Goal: Information Seeking & Learning: Learn about a topic

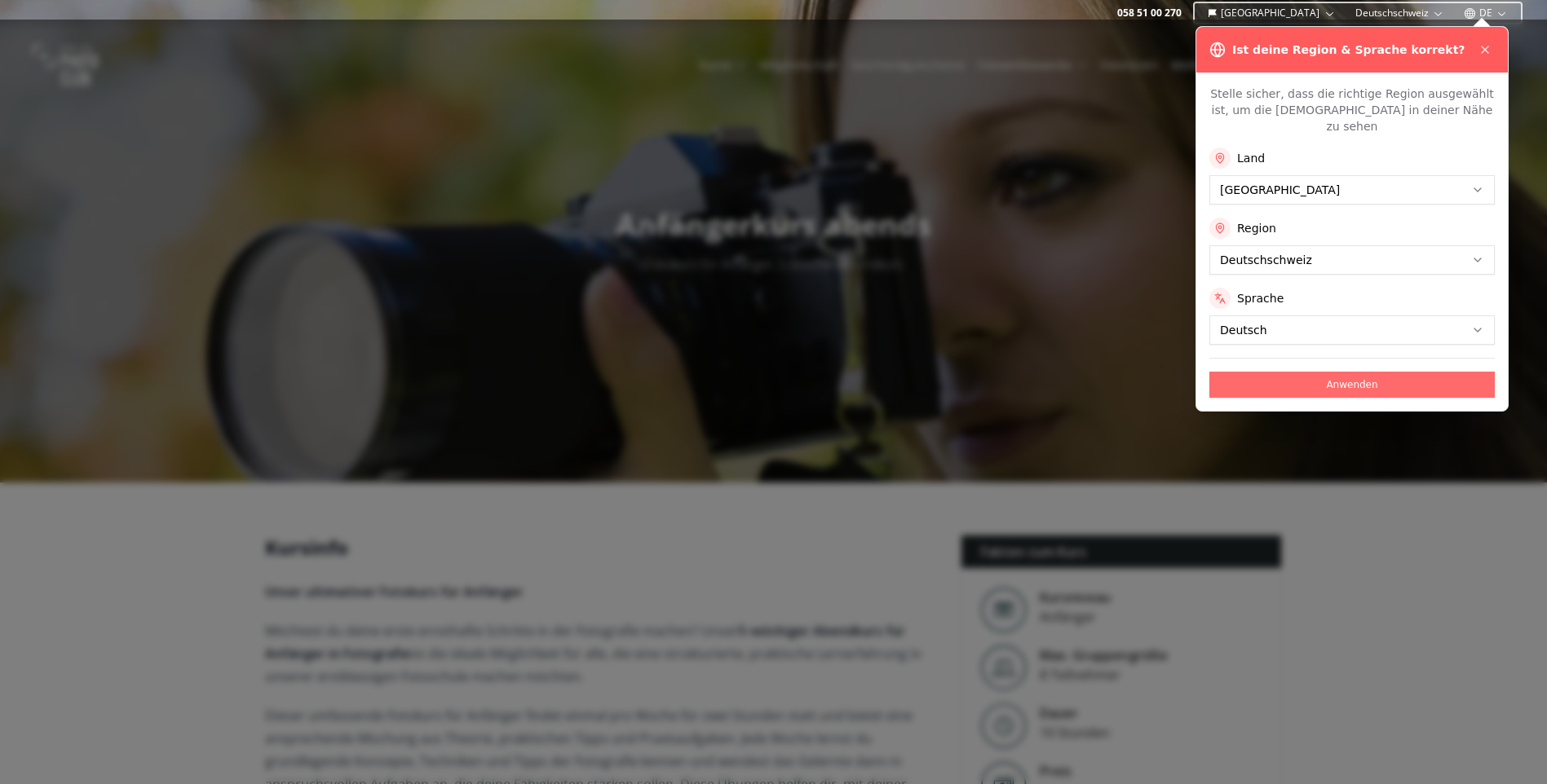
click at [1380, 371] on button "Anwenden" at bounding box center [1352, 384] width 285 height 26
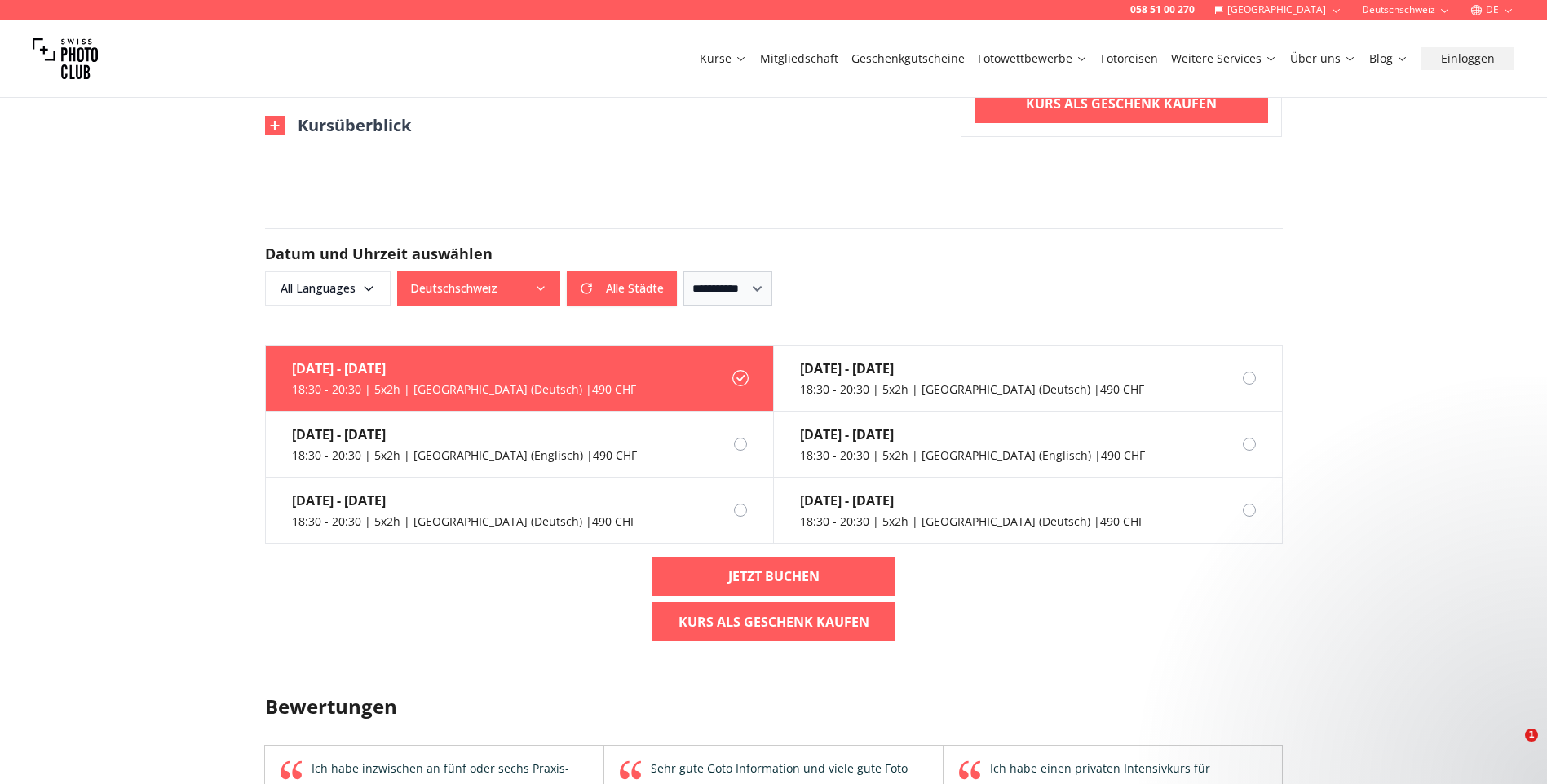
scroll to position [1059, 0]
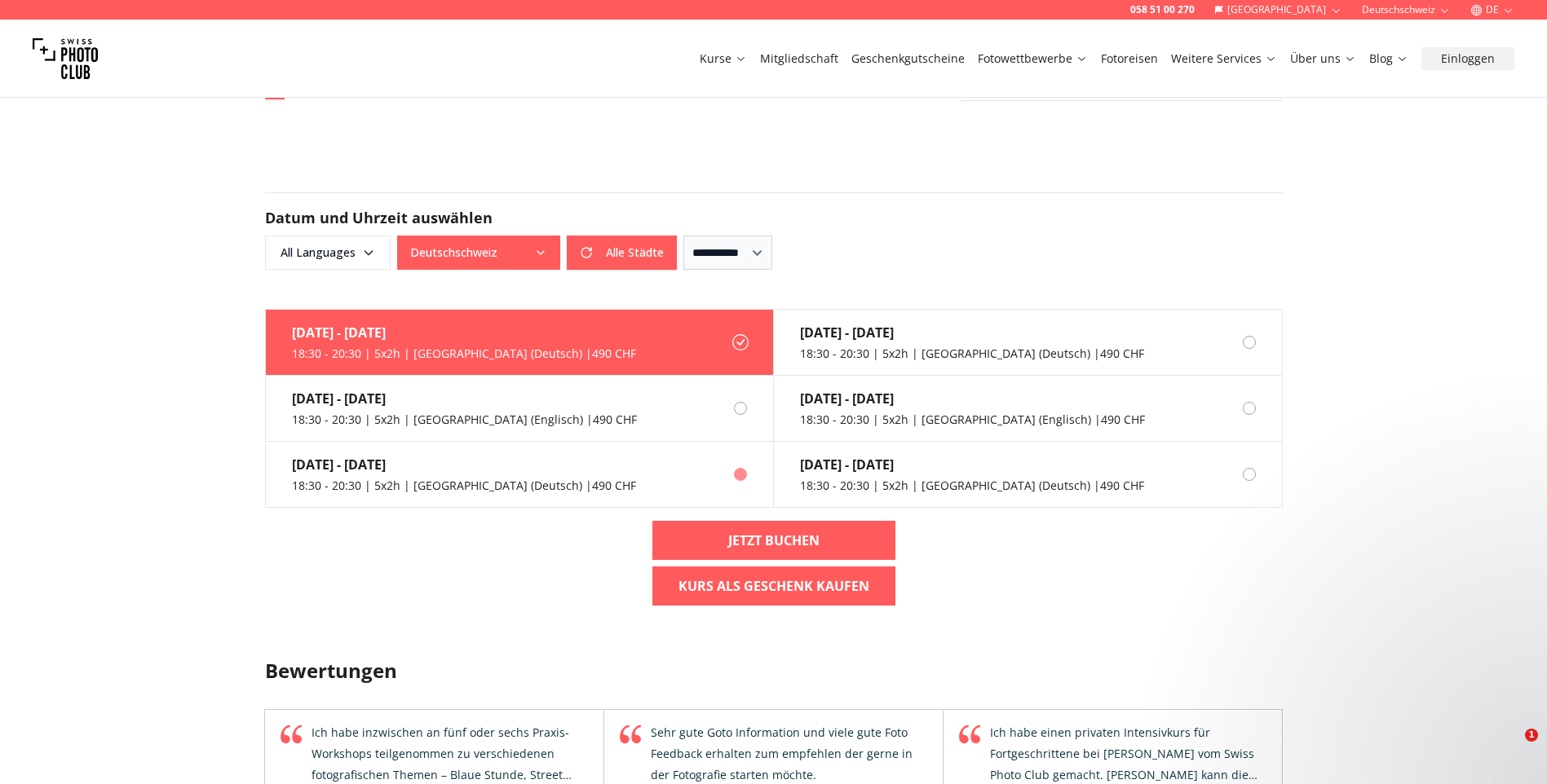
click at [363, 477] on div "18:30 - 20:30 | 5x2h | [GEOGRAPHIC_DATA] (Deutsch) | 490 CHF" at bounding box center [464, 485] width 344 height 16
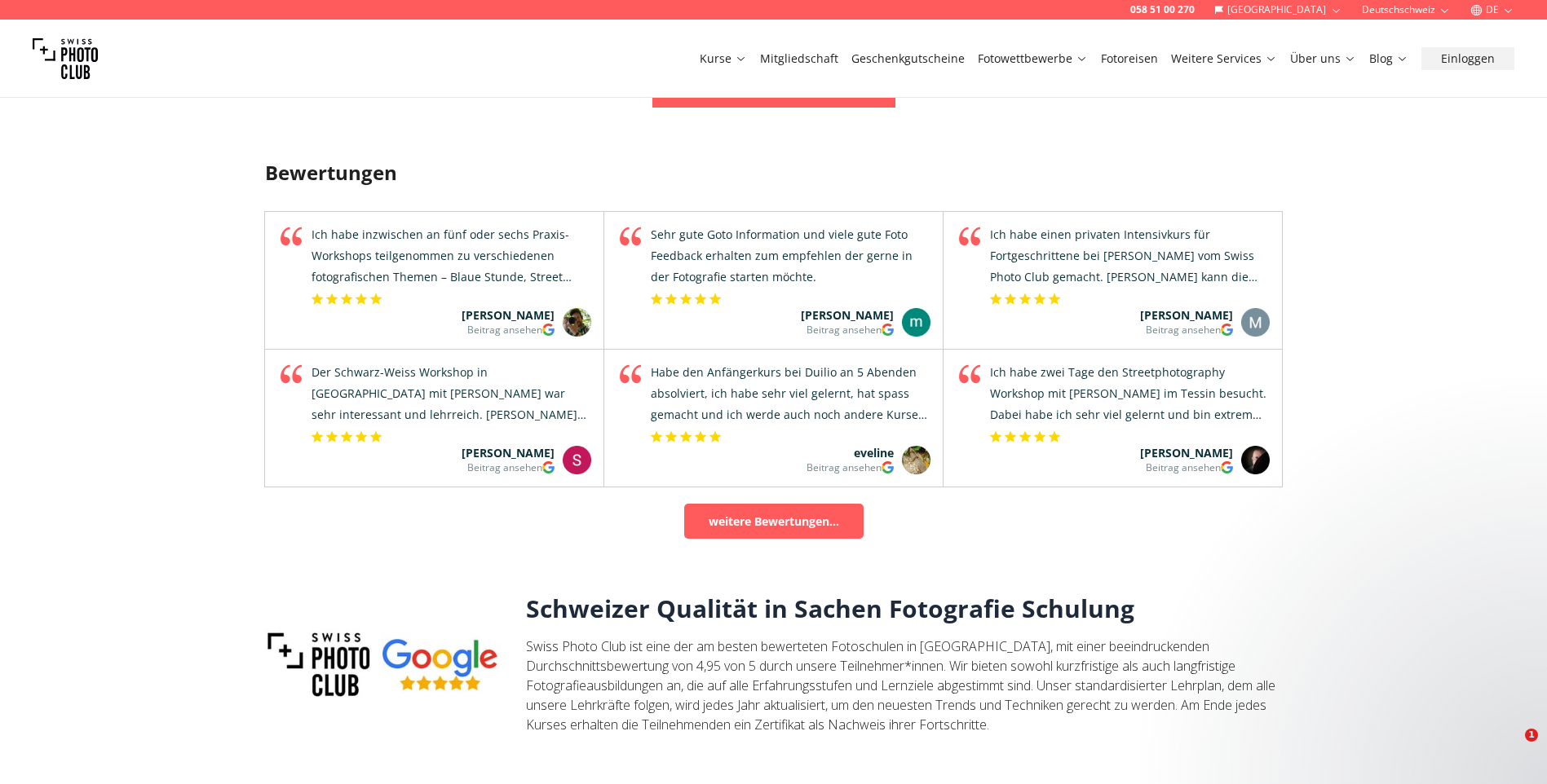
scroll to position [1630, 0]
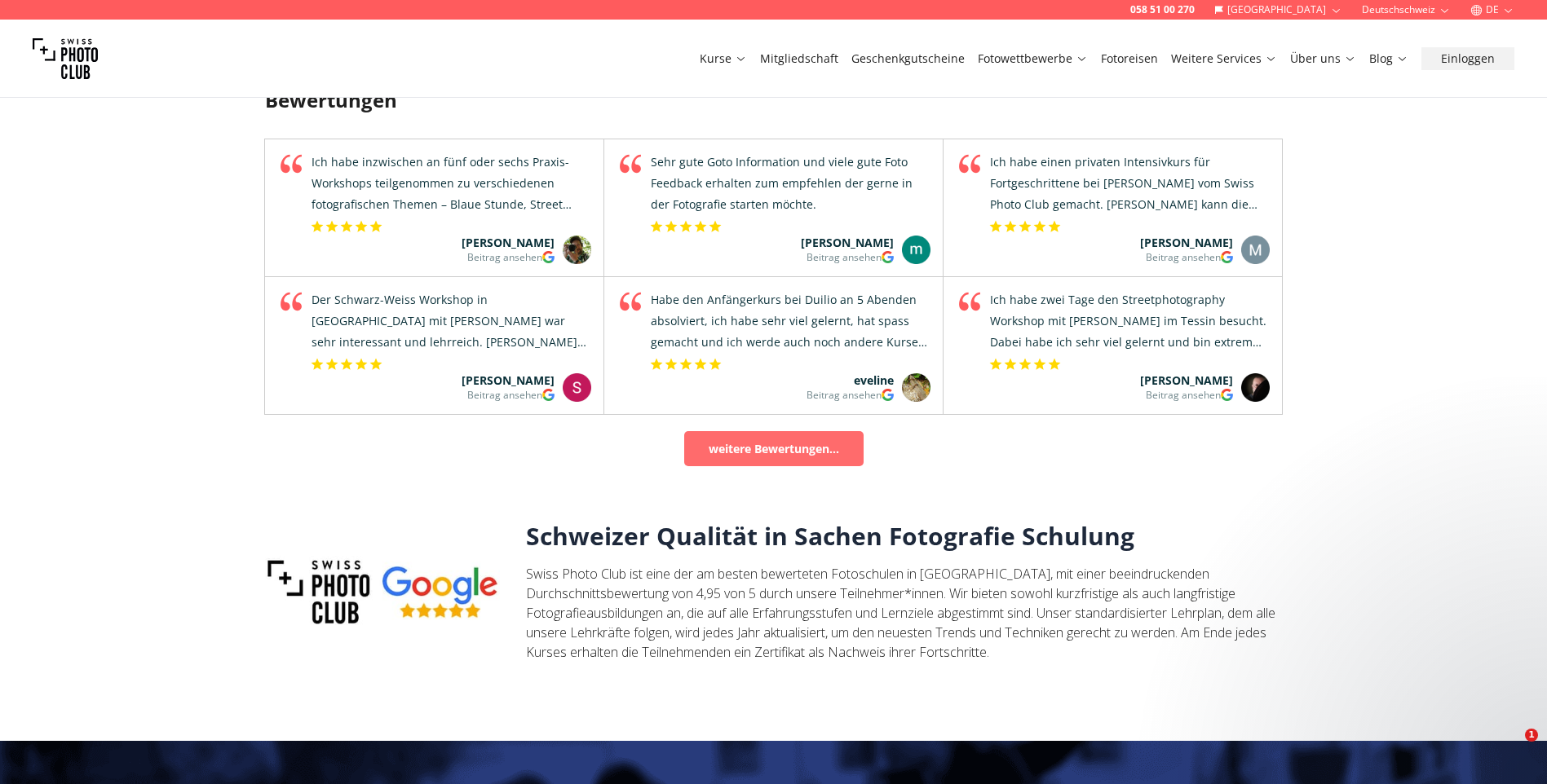
click at [730, 431] on link "weitere Bewertungen..." at bounding box center [774, 448] width 180 height 35
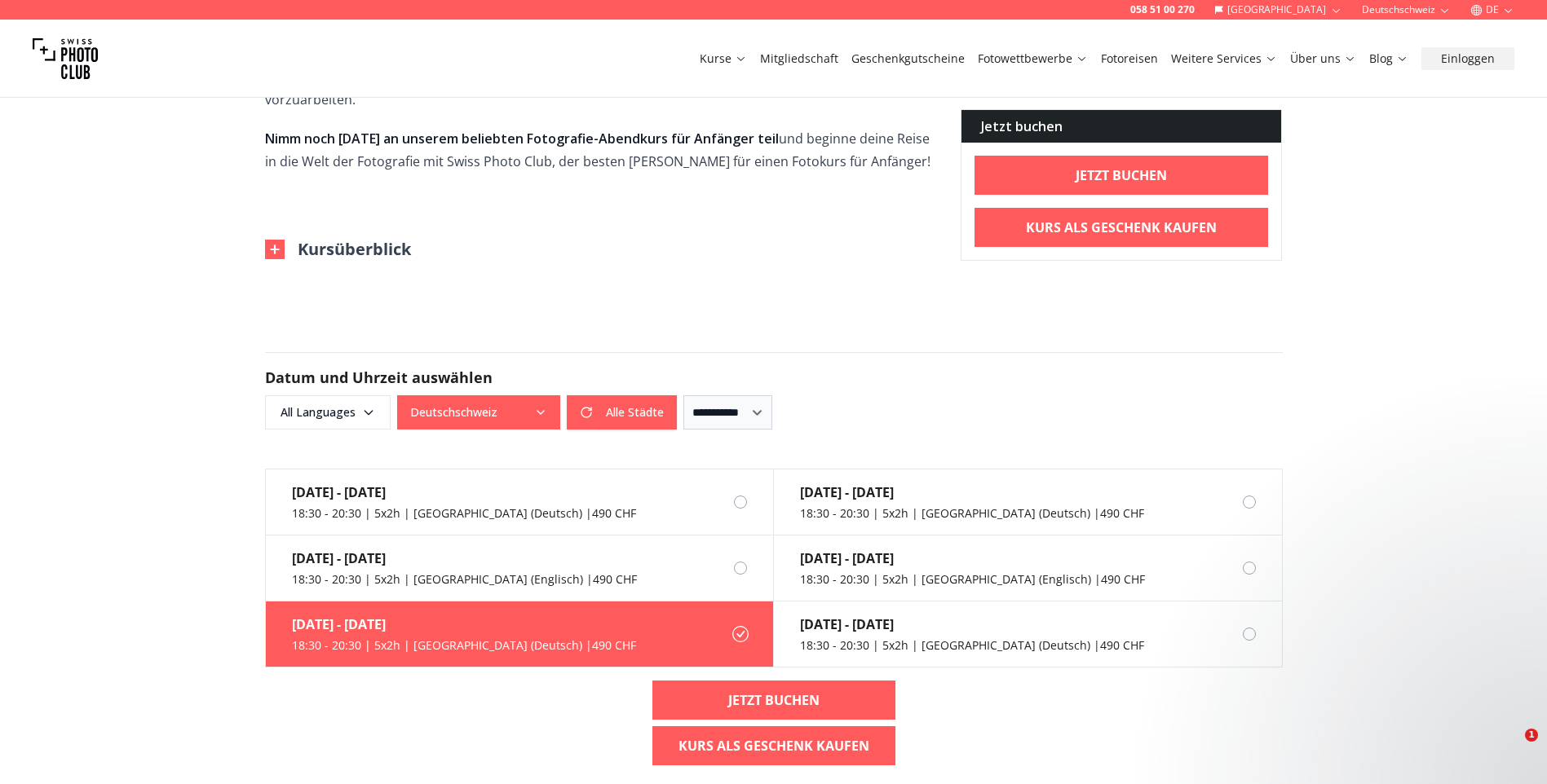
scroll to position [896, 0]
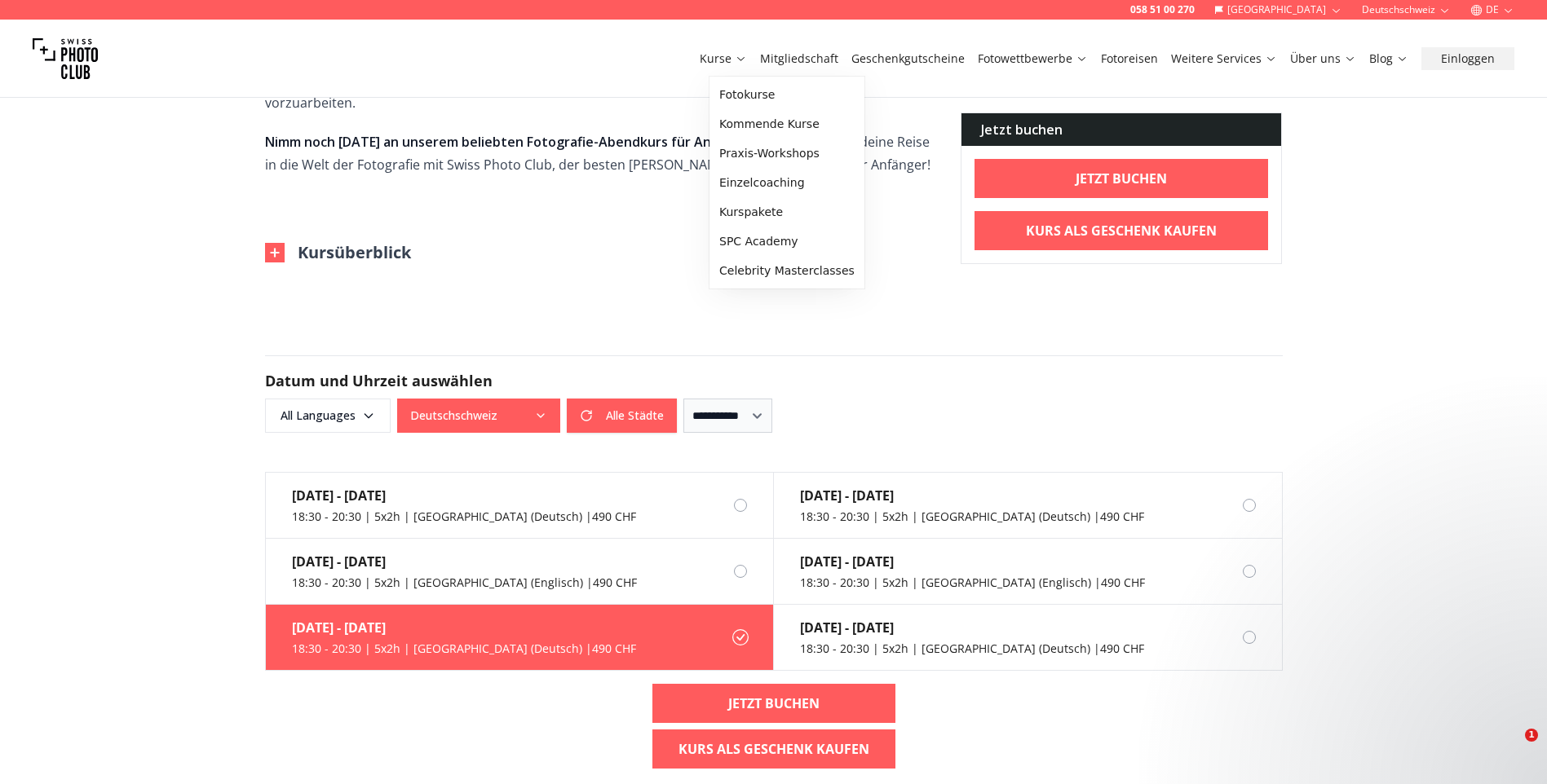
click at [747, 60] on icon at bounding box center [741, 58] width 12 height 12
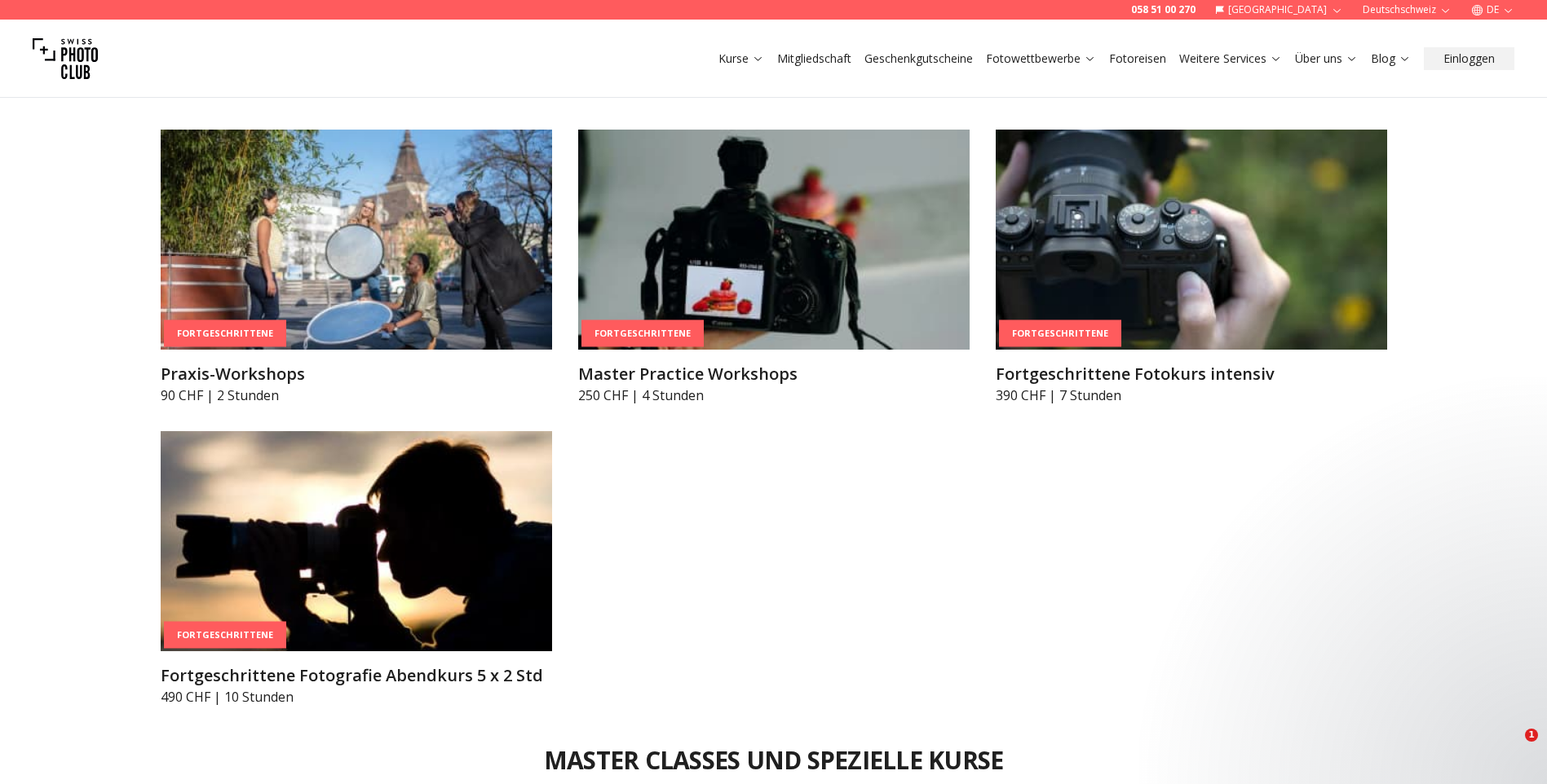
scroll to position [2934, 0]
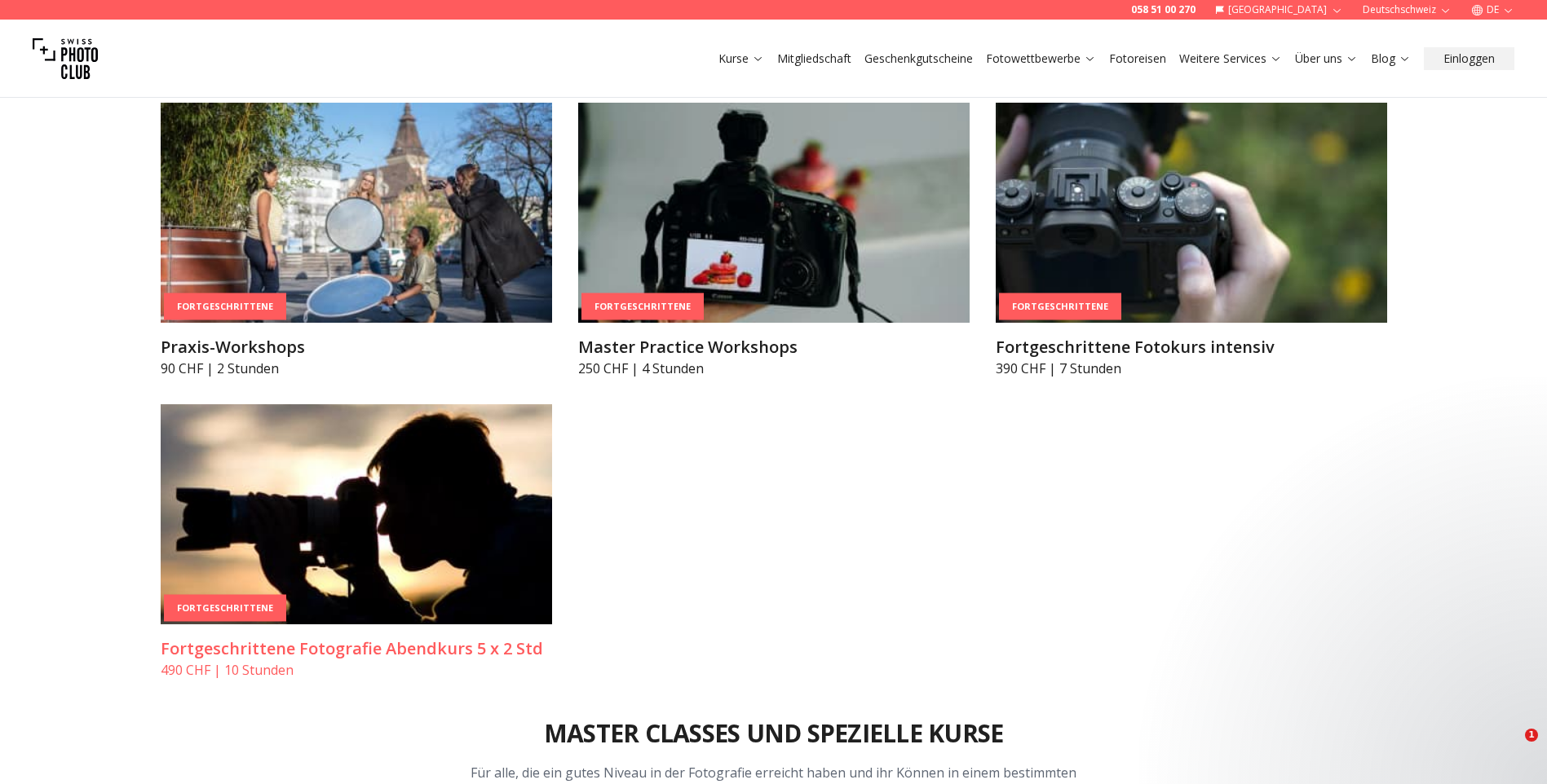
click at [229, 605] on div "Fortgeschrittene" at bounding box center [225, 608] width 123 height 27
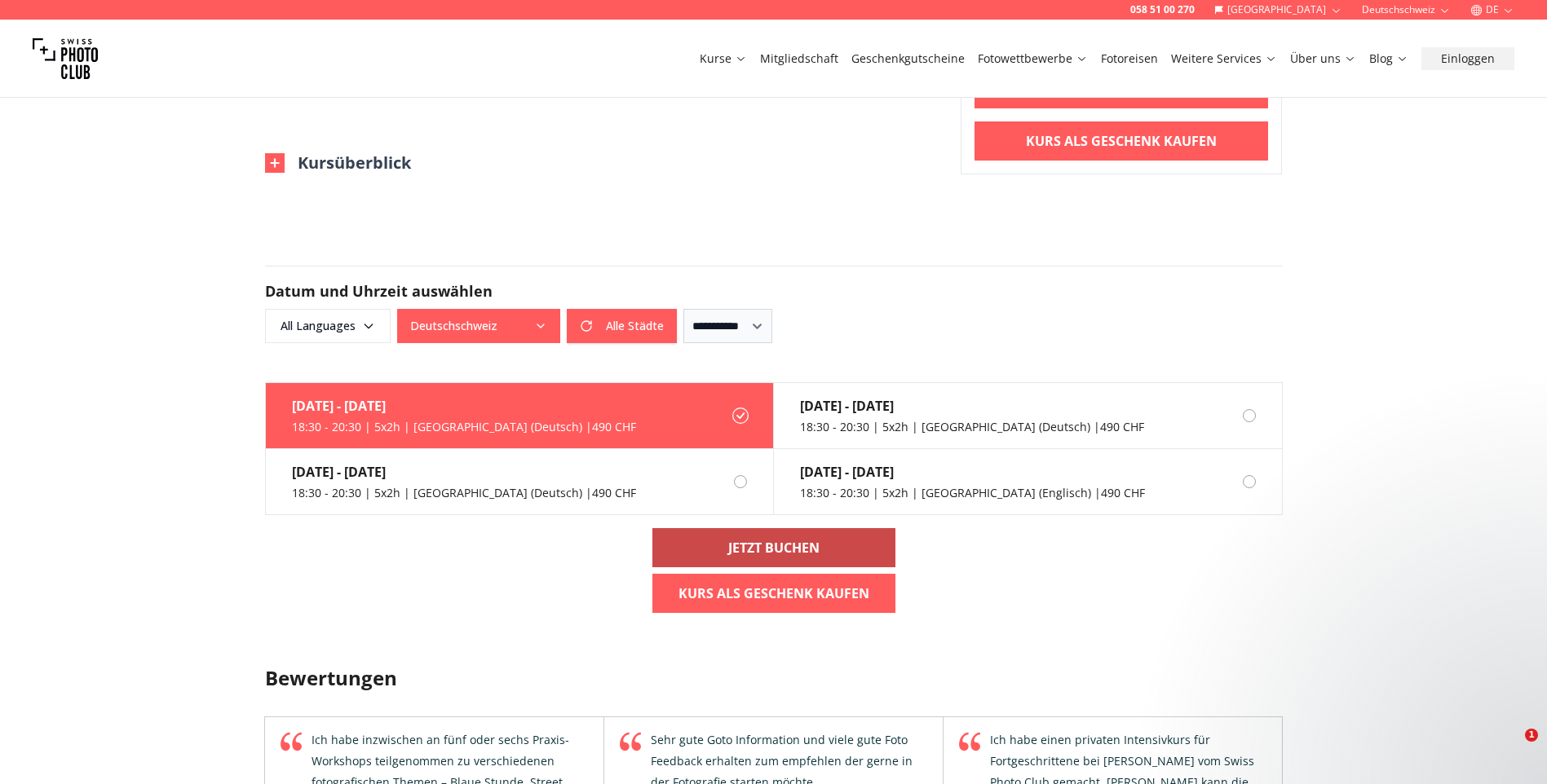
scroll to position [1386, 0]
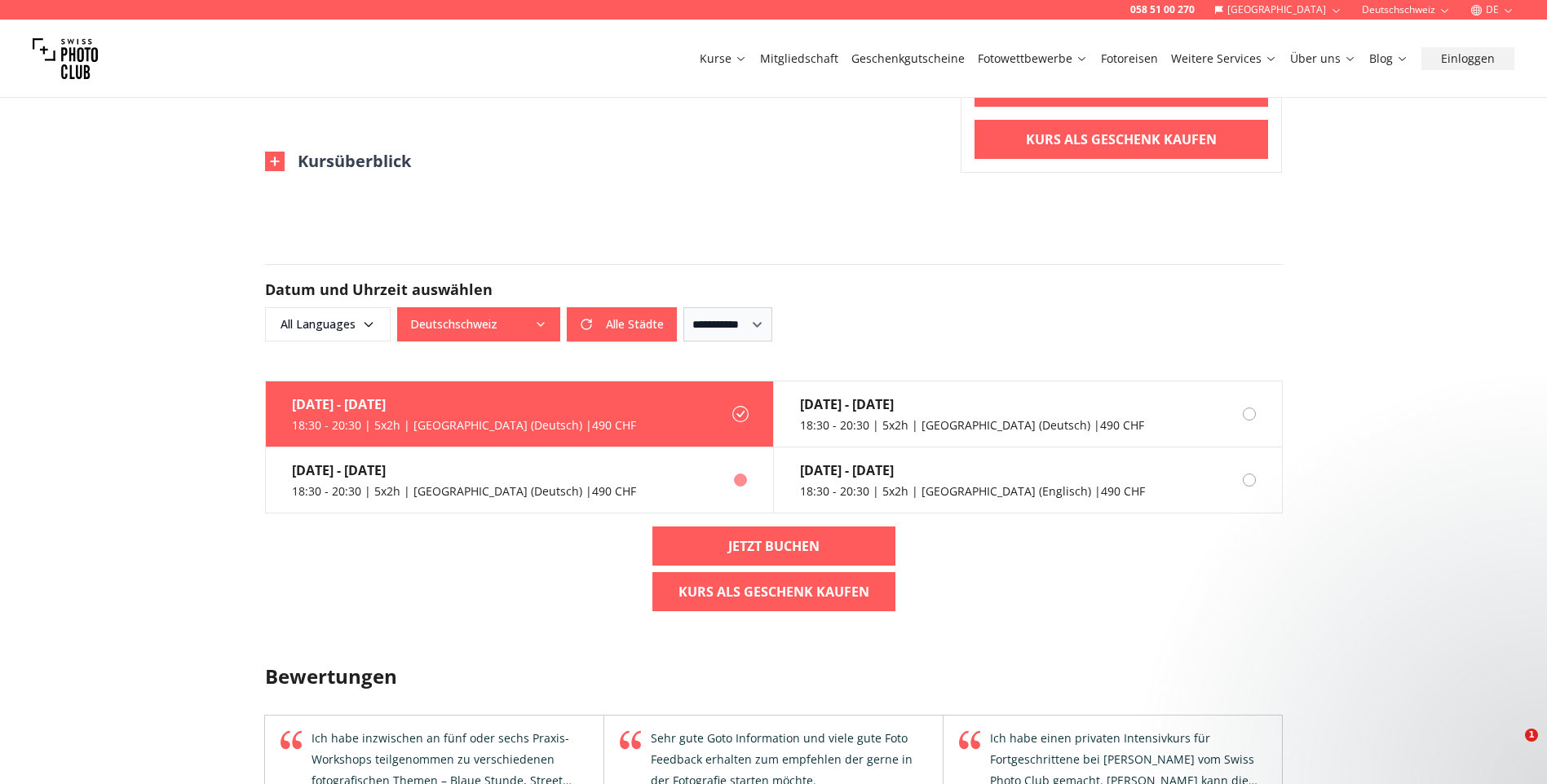
click at [331, 490] on div "18:30 - 20:30 | 5x2h | [GEOGRAPHIC_DATA] (Deutsch) | 490 CHF" at bounding box center [464, 491] width 344 height 16
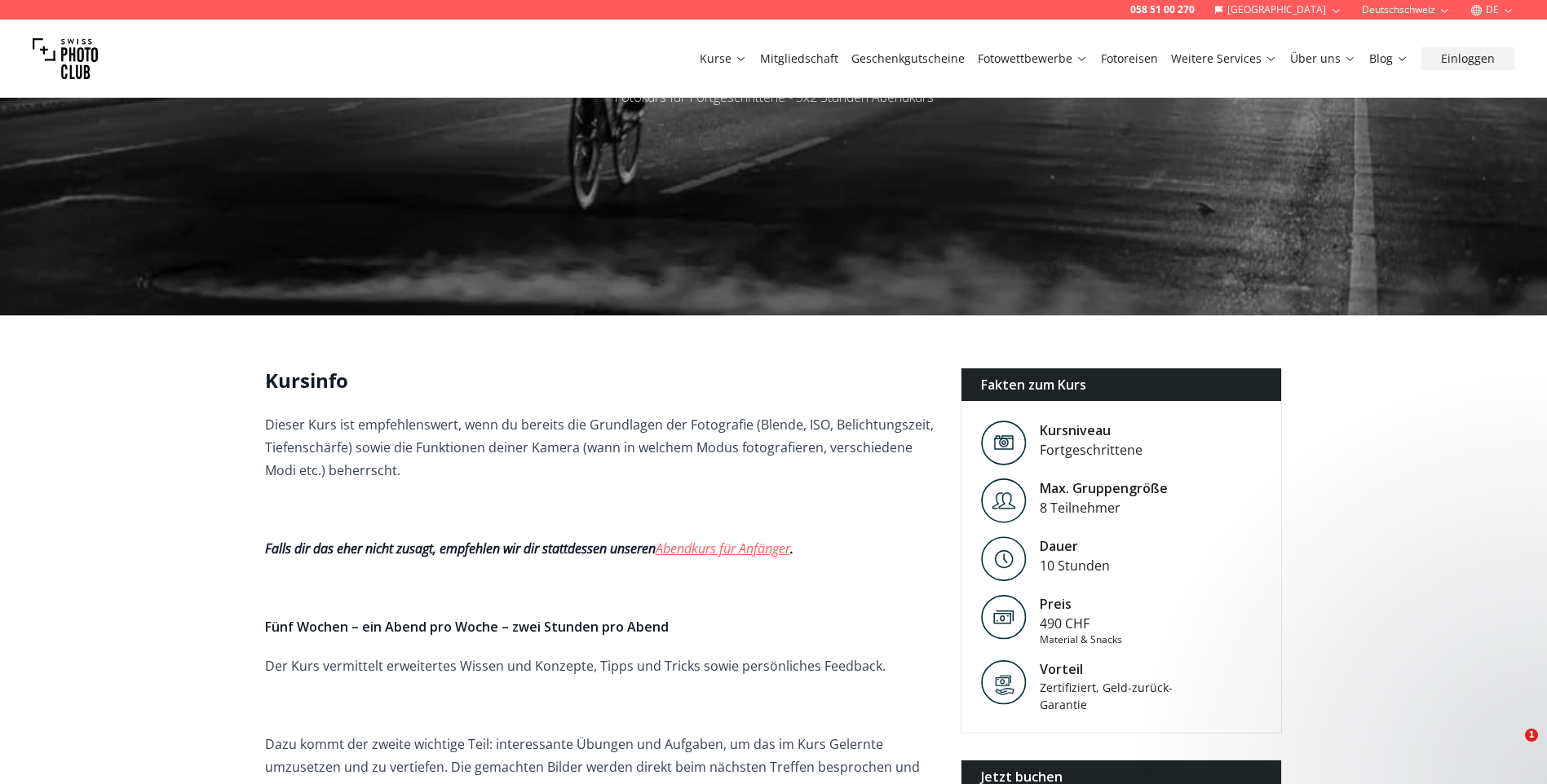
scroll to position [163, 0]
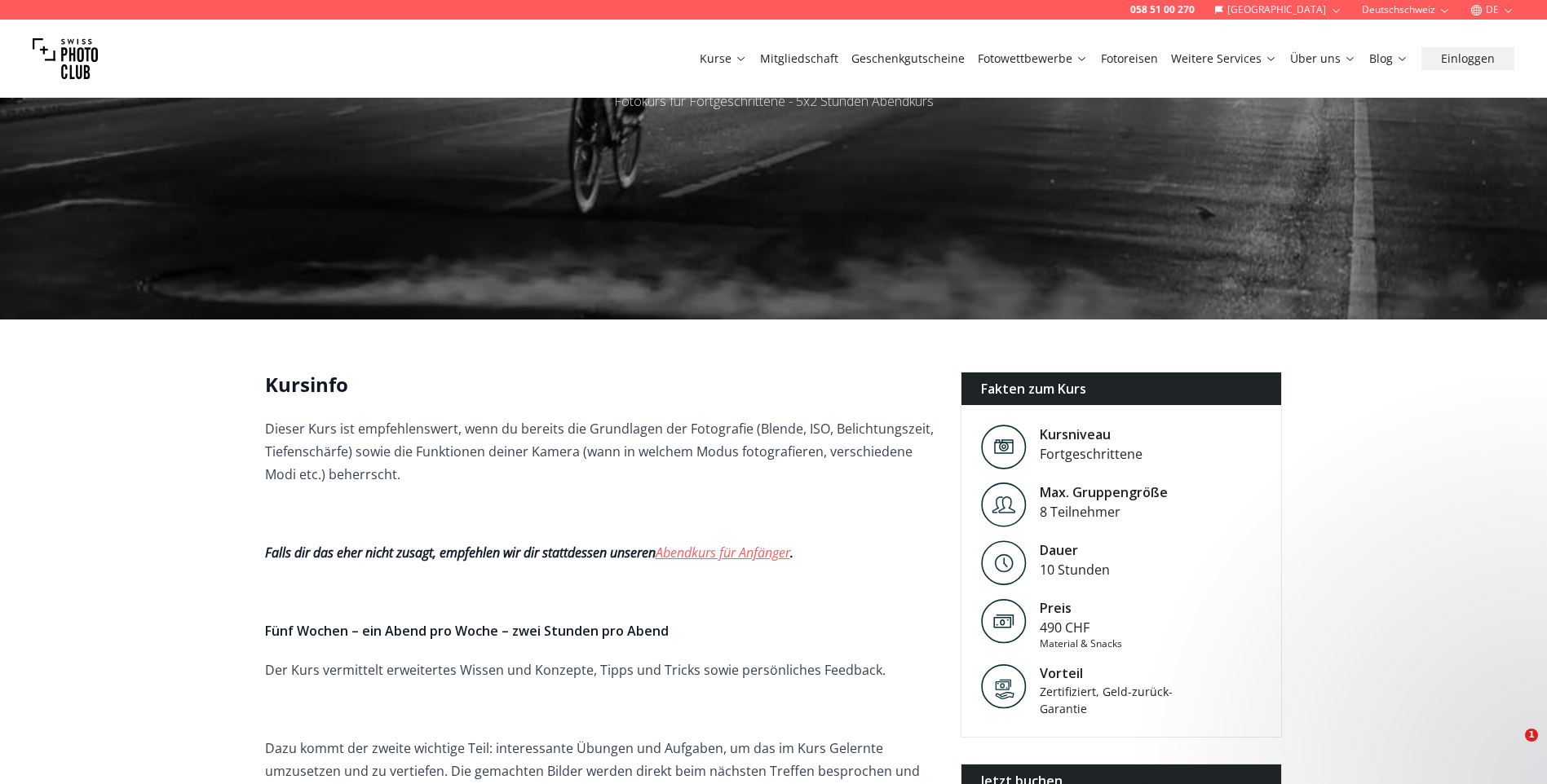
click at [763, 554] on link "Abendkurs für Anfänger" at bounding box center [723, 553] width 135 height 18
